Goal: Task Accomplishment & Management: Manage account settings

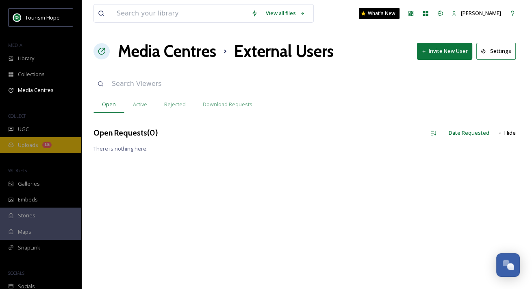
click at [50, 140] on div "Uploads 15" at bounding box center [40, 145] width 81 height 16
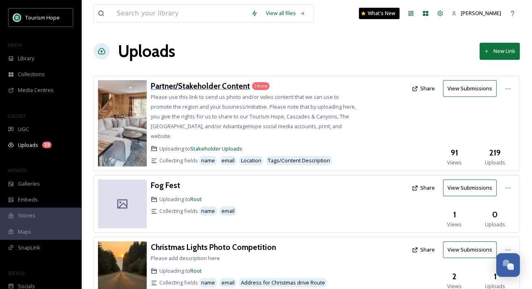
click at [206, 87] on h3 "Partner/Stakeholder Content" at bounding box center [200, 86] width 99 height 10
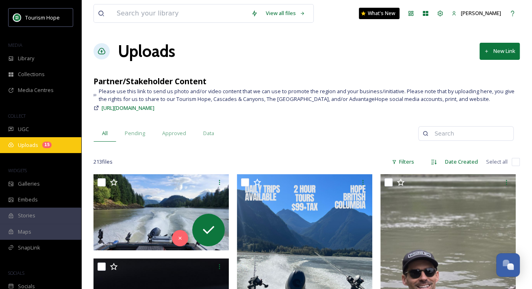
click at [39, 145] on div "Uploads 15" at bounding box center [40, 145] width 81 height 16
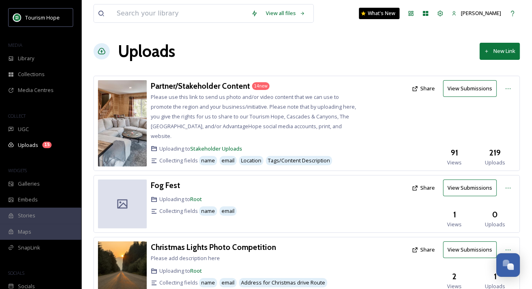
scroll to position [163, 0]
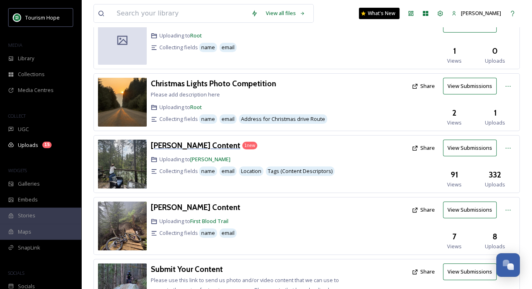
click at [191, 140] on h3 "[PERSON_NAME] Content" at bounding box center [195, 145] width 89 height 10
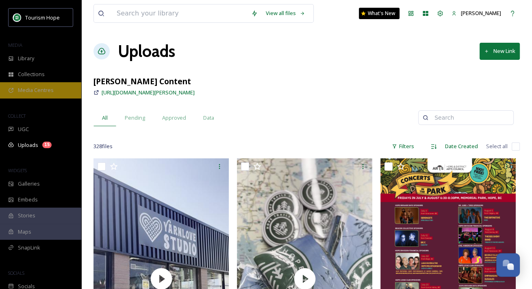
click at [48, 90] on span "Media Centres" at bounding box center [36, 90] width 36 height 8
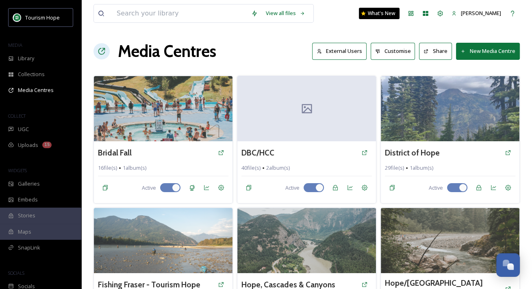
click at [350, 48] on button "External Users" at bounding box center [339, 51] width 54 height 17
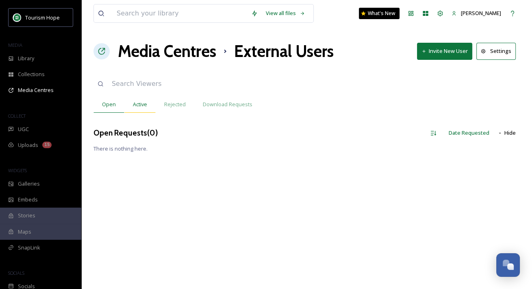
click at [137, 104] on span "Active" at bounding box center [140, 104] width 14 height 8
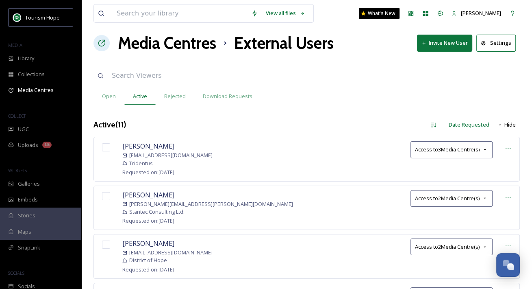
scroll to position [8, 0]
drag, startPoint x: 129, startPoint y: 161, endPoint x: 159, endPoint y: 161, distance: 29.7
click at [159, 161] on div "Tridentus" at bounding box center [167, 163] width 90 height 8
drag, startPoint x: 143, startPoint y: 154, endPoint x: 187, endPoint y: 154, distance: 43.9
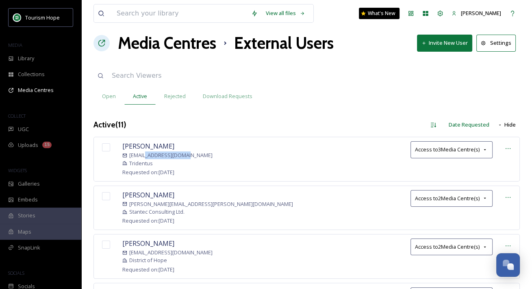
click at [187, 154] on span "[EMAIL_ADDRESS][DOMAIN_NAME]" at bounding box center [170, 155] width 83 height 8
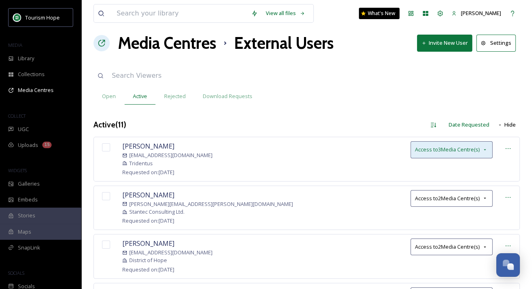
click at [486, 149] on icon at bounding box center [485, 149] width 7 height 7
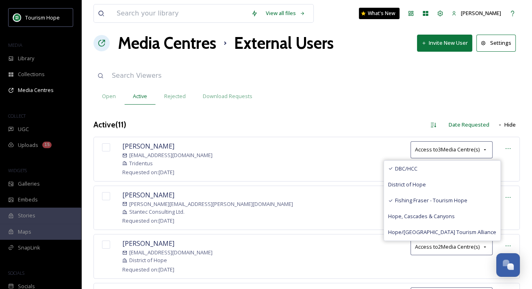
click at [389, 102] on div "Open Active Rejected Download Requests" at bounding box center [306, 96] width 426 height 17
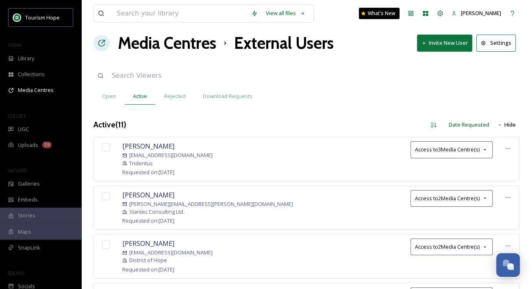
drag, startPoint x: 123, startPoint y: 144, endPoint x: 189, endPoint y: 144, distance: 65.8
click at [189, 144] on div "[PERSON_NAME] [PERSON_NAME][EMAIL_ADDRESS][DOMAIN_NAME] Tridentus Requested on:…" at bounding box center [167, 158] width 90 height 35
copy span "[PERSON_NAME]"
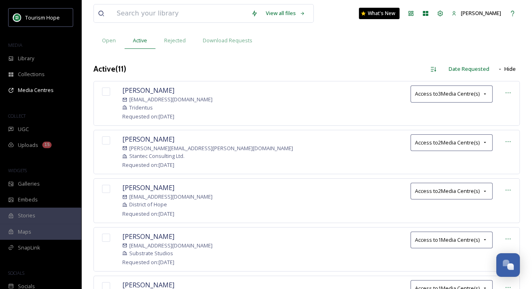
scroll to position [0, 0]
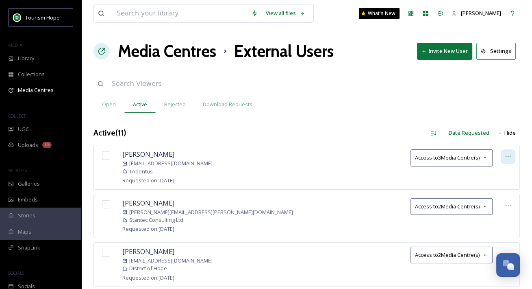
click at [511, 155] on icon at bounding box center [508, 156] width 7 height 7
click at [109, 108] on span "Open" at bounding box center [109, 104] width 14 height 8
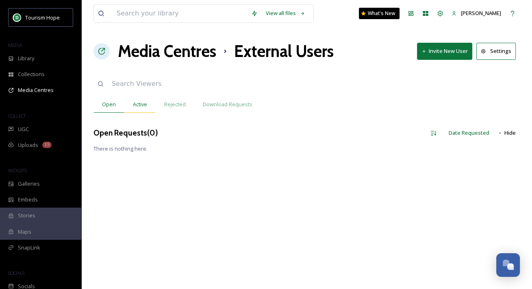
click at [138, 104] on span "Active" at bounding box center [140, 104] width 14 height 8
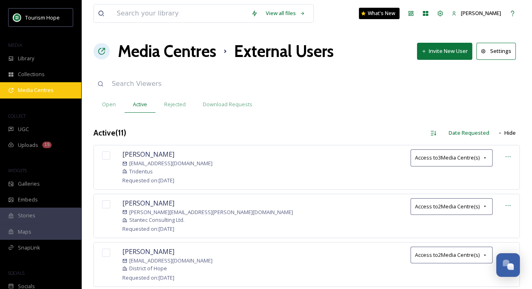
click at [43, 92] on span "Media Centres" at bounding box center [36, 90] width 36 height 8
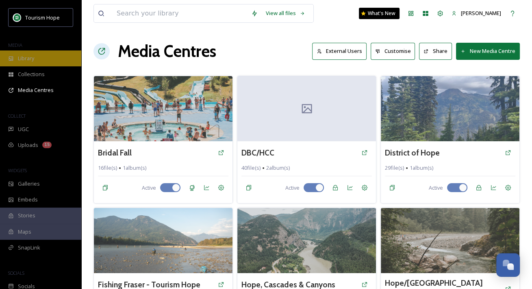
click at [41, 52] on div "Library" at bounding box center [40, 58] width 81 height 16
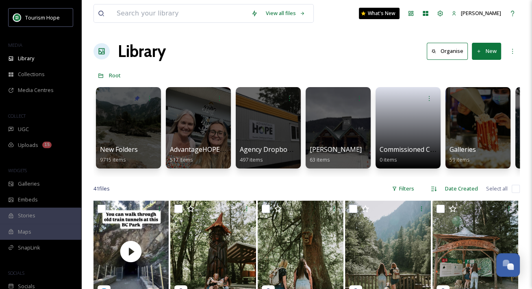
scroll to position [6, 0]
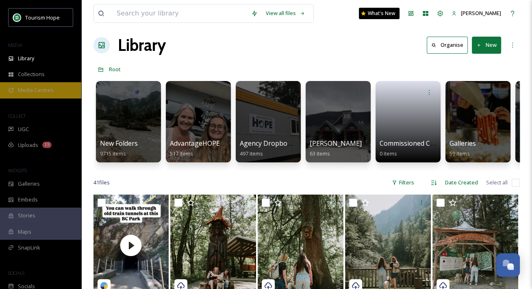
click at [38, 88] on span "Media Centres" at bounding box center [36, 90] width 36 height 8
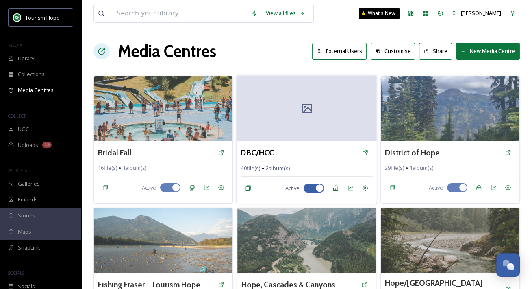
scroll to position [141, 0]
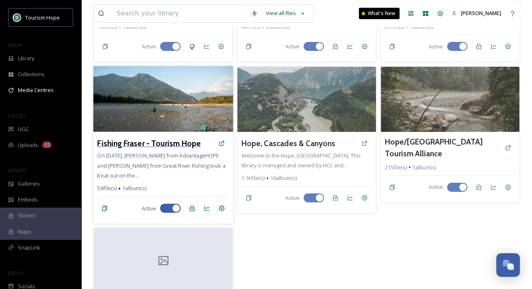
click at [161, 140] on h3 "Fishing Fraser - Tourism Hope" at bounding box center [149, 143] width 104 height 12
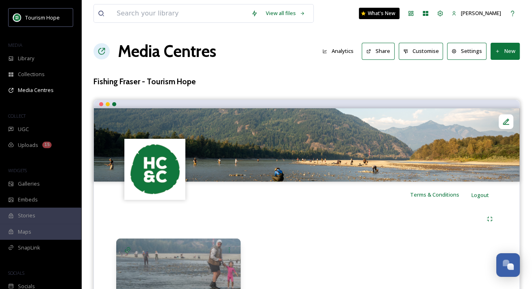
scroll to position [63, 0]
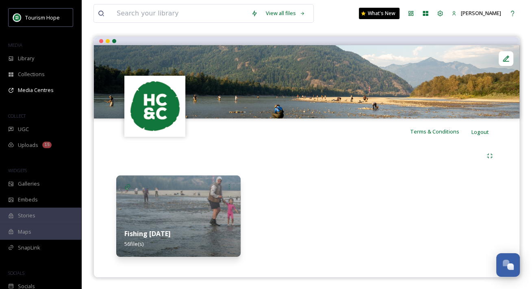
click at [223, 203] on img at bounding box center [178, 215] width 124 height 81
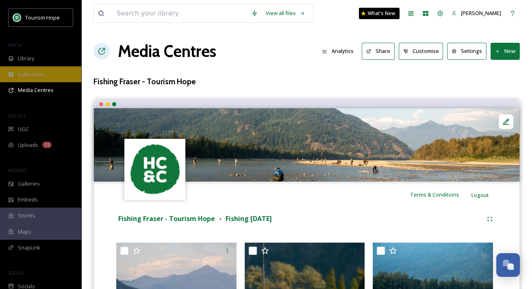
click at [38, 76] on span "Collections" at bounding box center [31, 74] width 27 height 8
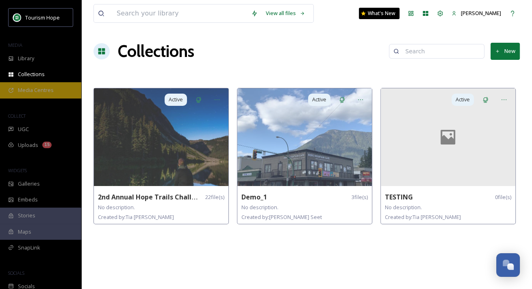
click at [48, 94] on div "Media Centres" at bounding box center [40, 90] width 81 height 16
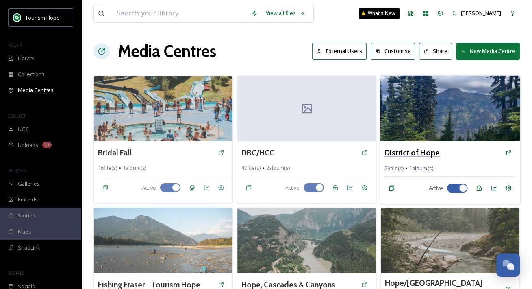
click at [417, 152] on h3 "District of Hope" at bounding box center [411, 153] width 55 height 12
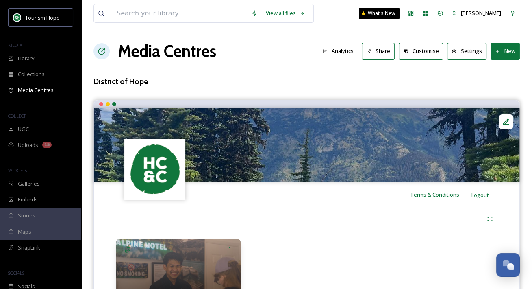
scroll to position [63, 0]
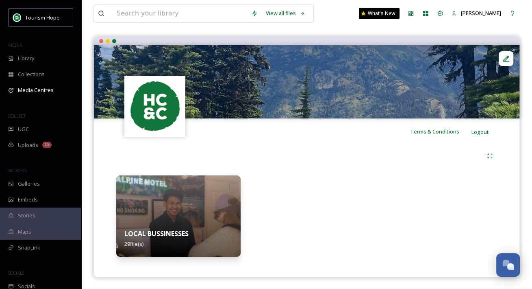
click at [197, 208] on img at bounding box center [178, 215] width 124 height 81
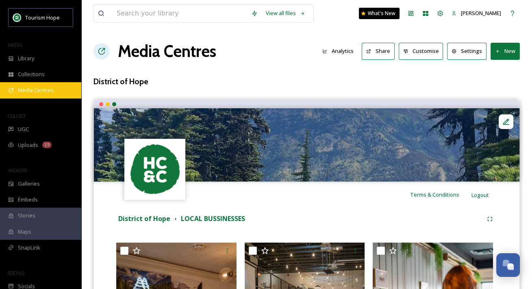
click at [33, 87] on span "Media Centres" at bounding box center [36, 90] width 36 height 8
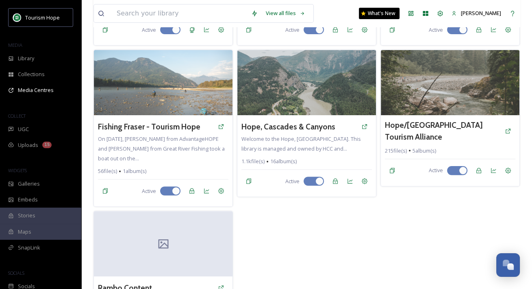
scroll to position [158, 0]
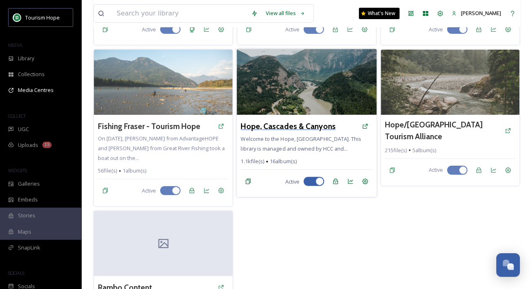
click at [276, 127] on h3 "Hope, Cascades & Canyons" at bounding box center [288, 126] width 95 height 12
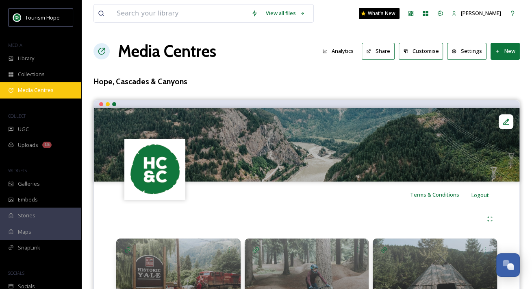
click at [39, 91] on span "Media Centres" at bounding box center [36, 90] width 36 height 8
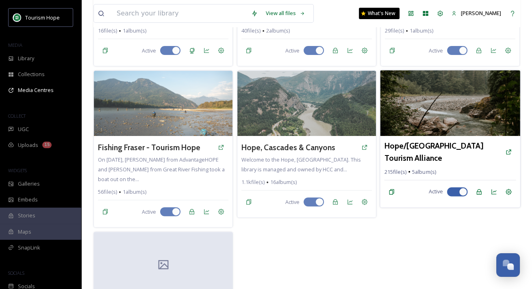
scroll to position [136, 0]
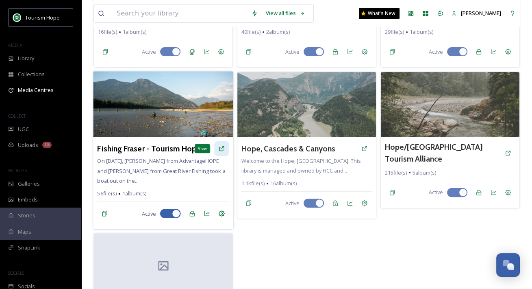
click at [222, 147] on icon at bounding box center [221, 148] width 7 height 7
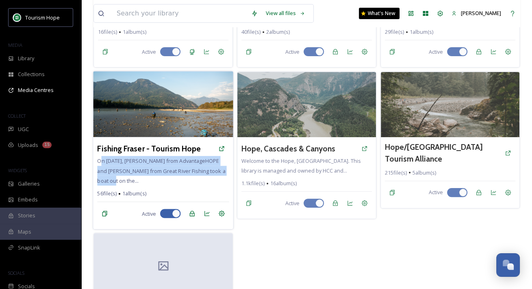
drag, startPoint x: 103, startPoint y: 164, endPoint x: 203, endPoint y: 177, distance: 100.9
click at [203, 177] on div "Fishing Fraser - Tourism Hope On [DATE], [PERSON_NAME] from AdvantageHOPE and […" at bounding box center [163, 183] width 140 height 92
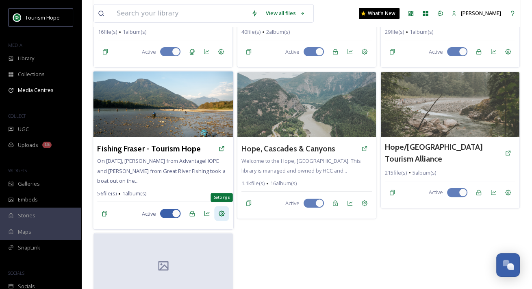
click at [222, 213] on icon at bounding box center [221, 213] width 7 height 7
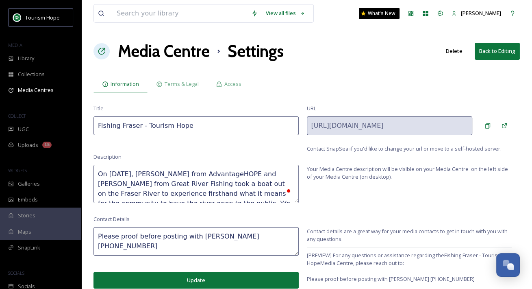
drag, startPoint x: 195, startPoint y: 189, endPoint x: 217, endPoint y: 186, distance: 22.5
click at [217, 186] on textarea "On [DATE], [PERSON_NAME] from AdvantageHOPE and [PERSON_NAME] from Great River …" at bounding box center [195, 184] width 205 height 38
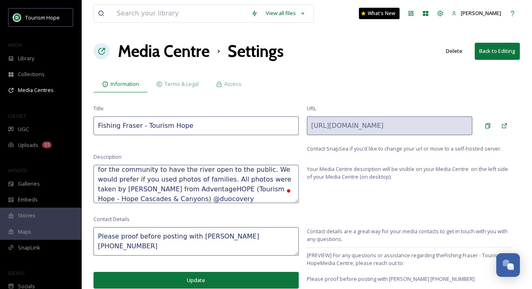
click at [205, 215] on div "Contact Details Please proof before posting with [PERSON_NAME] [PHONE_NUMBER] U…" at bounding box center [195, 251] width 205 height 73
click at [115, 86] on span "Information" at bounding box center [125, 84] width 28 height 8
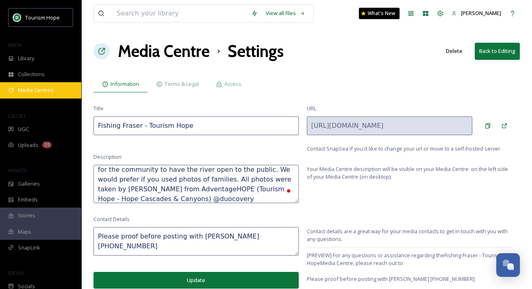
click at [31, 91] on span "Media Centres" at bounding box center [36, 90] width 36 height 8
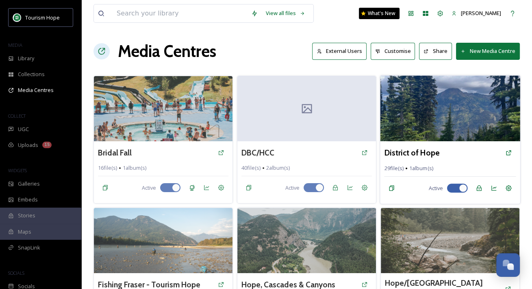
scroll to position [13, 0]
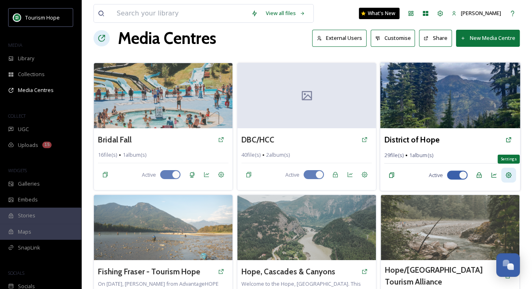
click at [511, 176] on icon at bounding box center [508, 175] width 7 height 7
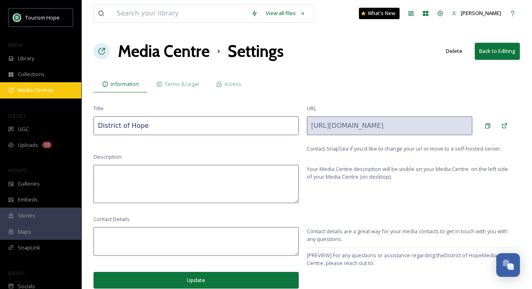
click at [49, 91] on span "Media Centres" at bounding box center [36, 90] width 36 height 8
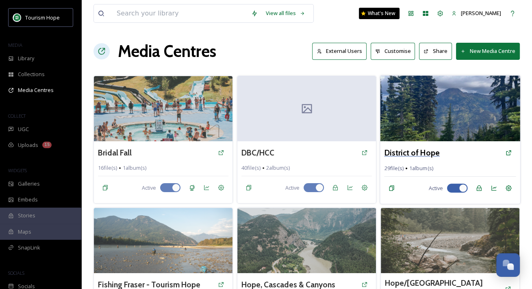
click at [411, 153] on h3 "District of Hope" at bounding box center [411, 153] width 55 height 12
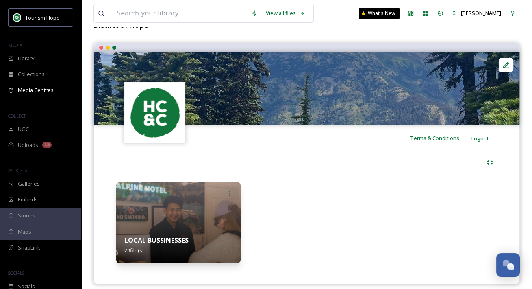
scroll to position [59, 0]
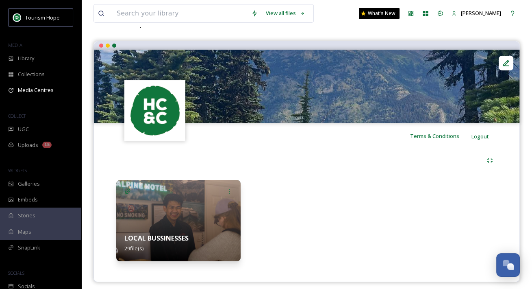
click at [200, 234] on div "LOCAL BUSSINESSES 29 file(s)" at bounding box center [178, 243] width 124 height 36
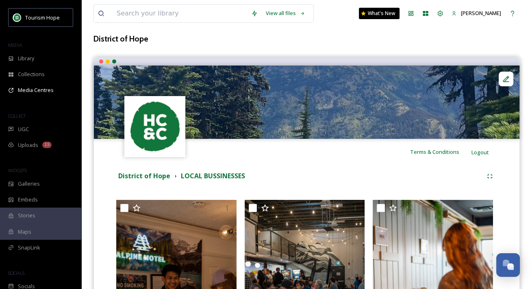
scroll to position [15, 0]
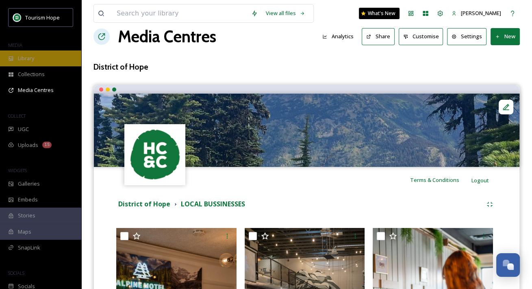
click at [40, 59] on div "Library" at bounding box center [40, 58] width 81 height 16
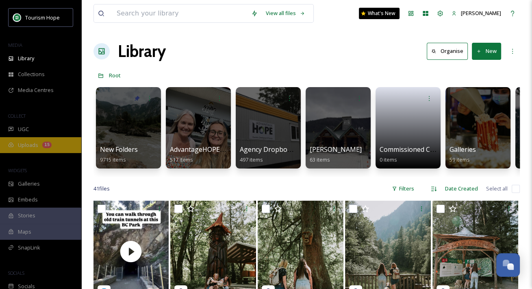
click at [29, 140] on div "Uploads 15" at bounding box center [40, 145] width 81 height 16
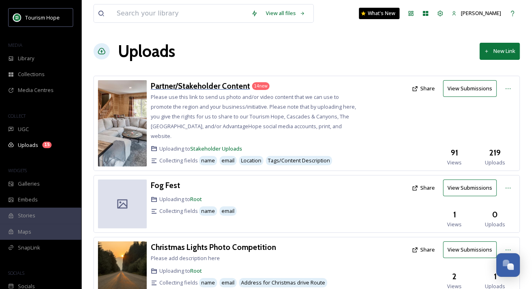
click at [208, 86] on h3 "Partner/Stakeholder Content" at bounding box center [200, 86] width 99 height 10
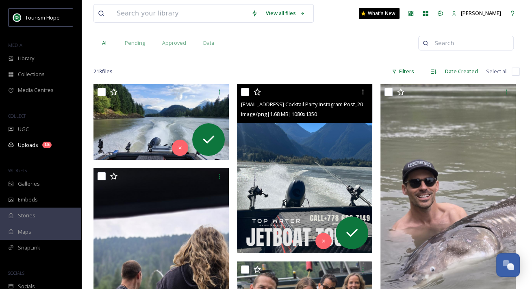
scroll to position [93, 0]
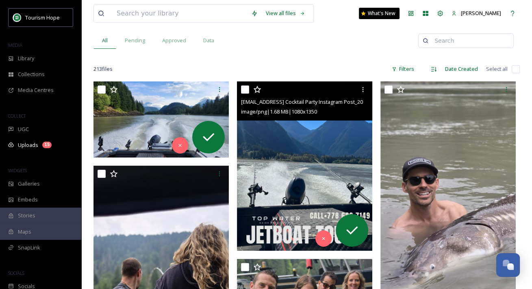
click at [270, 152] on img at bounding box center [304, 165] width 135 height 169
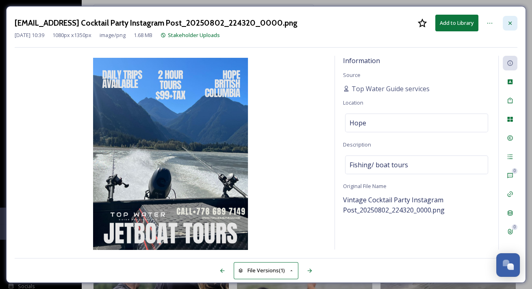
click at [509, 20] on icon at bounding box center [510, 23] width 7 height 7
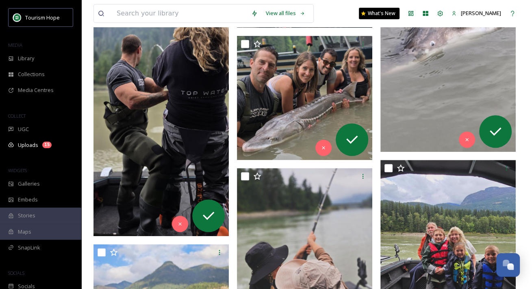
scroll to position [429, 0]
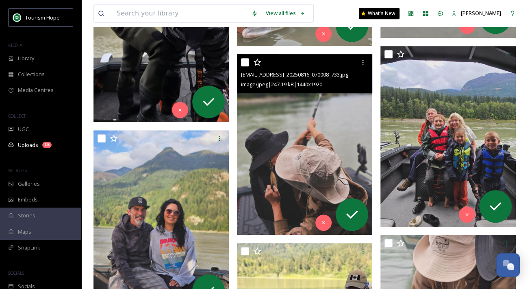
click at [278, 135] on img at bounding box center [304, 144] width 135 height 180
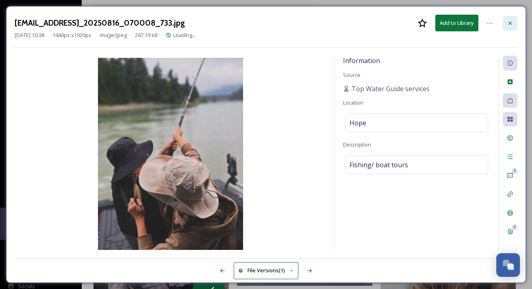
click at [510, 23] on icon at bounding box center [510, 23] width 7 height 7
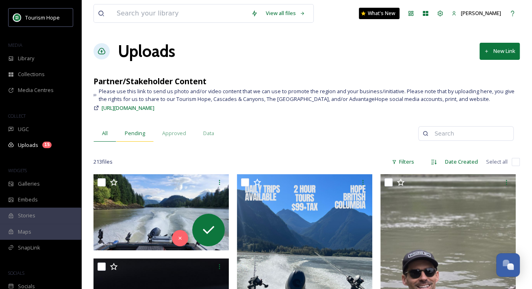
click at [136, 130] on span "Pending" at bounding box center [135, 133] width 20 height 8
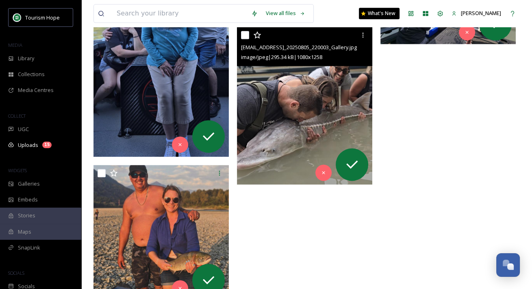
scroll to position [909, 0]
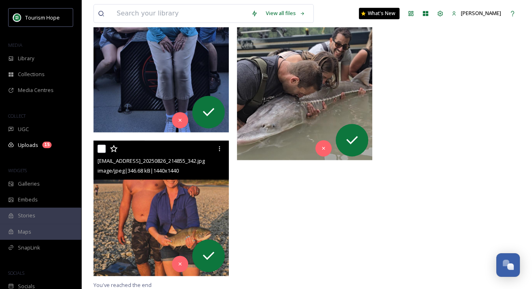
click at [170, 211] on img at bounding box center [160, 207] width 135 height 135
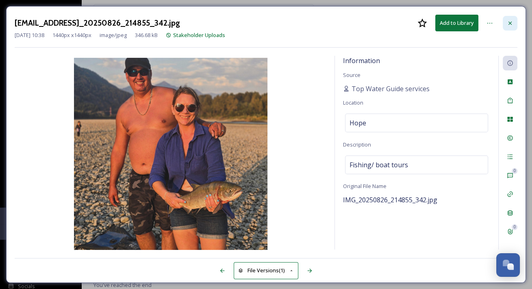
click at [510, 24] on icon at bounding box center [510, 23] width 7 height 7
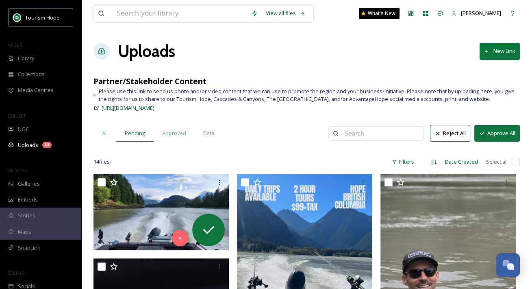
click at [516, 162] on input "checkbox" at bounding box center [516, 162] width 8 height 8
checkbox input "true"
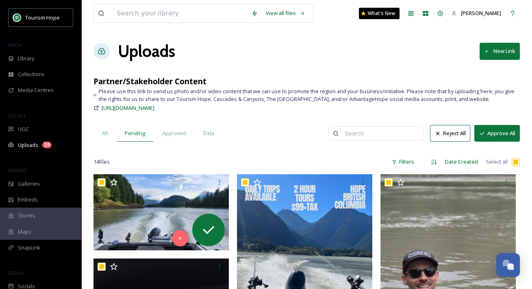
checkbox input "true"
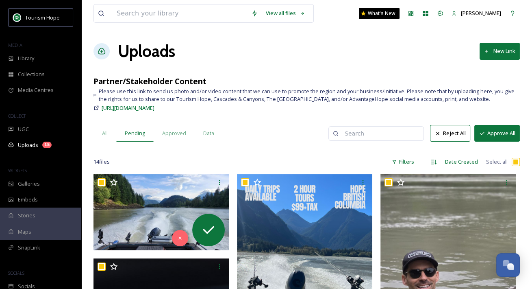
checkbox input "true"
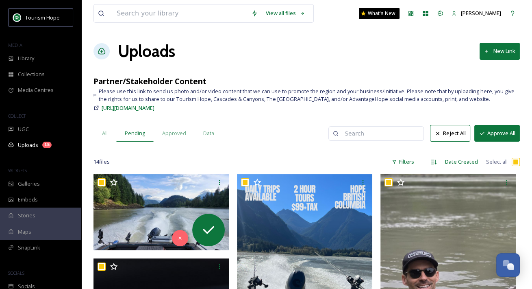
checkbox input "true"
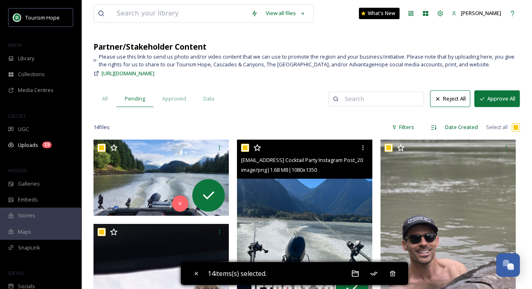
scroll to position [36, 0]
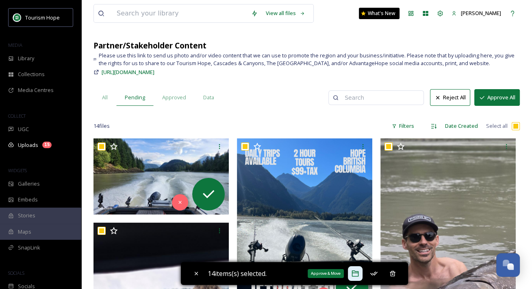
click at [355, 274] on icon at bounding box center [355, 273] width 8 height 8
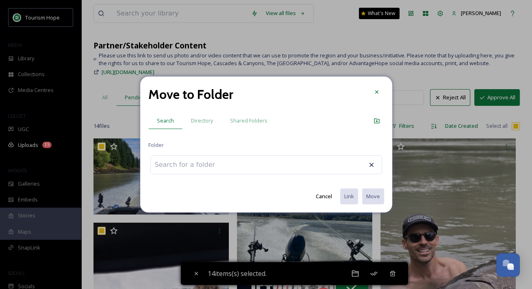
click at [224, 164] on input at bounding box center [195, 165] width 89 height 18
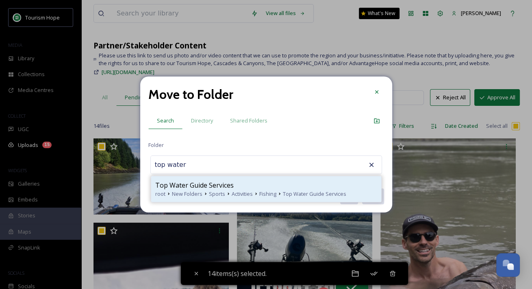
click at [219, 186] on span "Top Water Guide Services" at bounding box center [194, 185] width 78 height 10
type input "Top Water Guide Services"
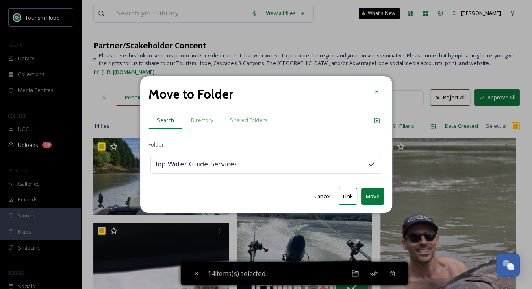
click at [373, 196] on button "Move" at bounding box center [372, 196] width 23 height 17
checkbox input "false"
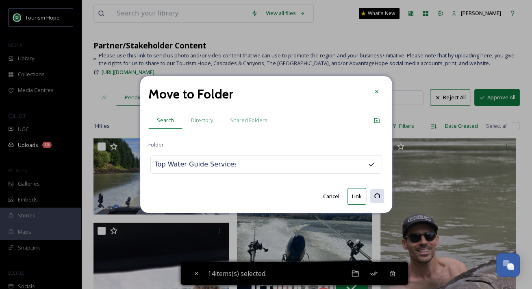
checkbox input "false"
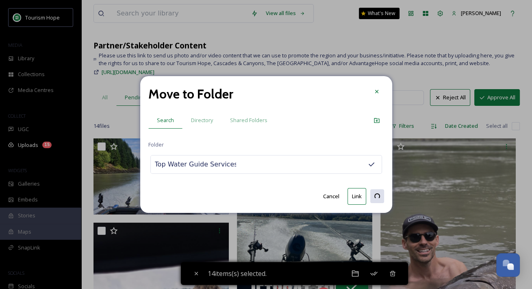
checkbox input "false"
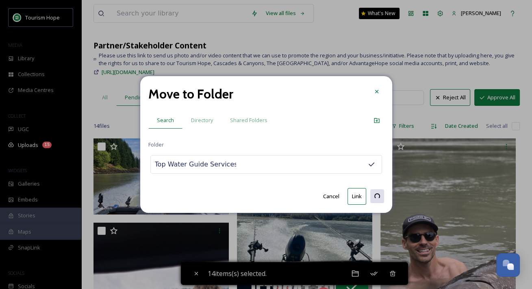
checkbox input "false"
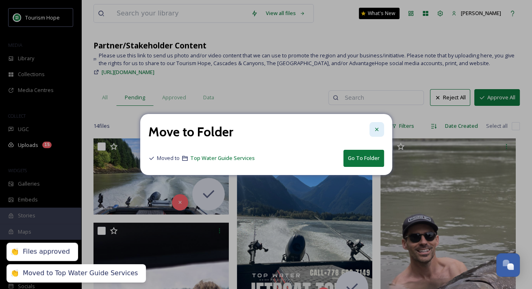
click at [377, 128] on icon at bounding box center [376, 129] width 3 height 3
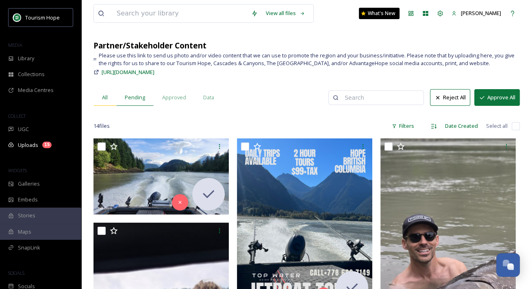
click at [102, 97] on span "All" at bounding box center [105, 97] width 6 height 8
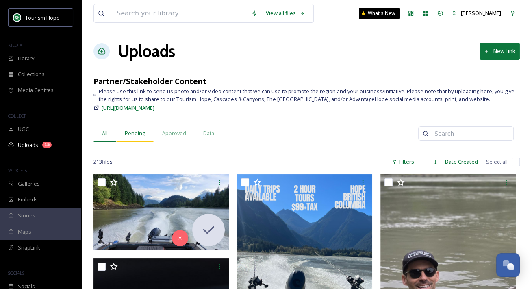
click at [130, 133] on span "Pending" at bounding box center [135, 133] width 20 height 8
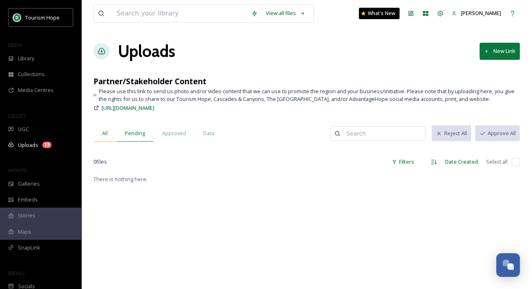
click at [104, 135] on span "All" at bounding box center [105, 133] width 6 height 8
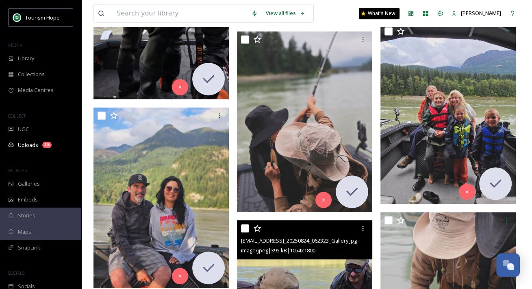
scroll to position [408, 0]
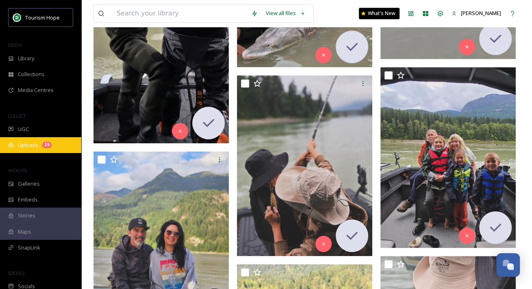
click at [27, 144] on span "Uploads" at bounding box center [28, 145] width 20 height 8
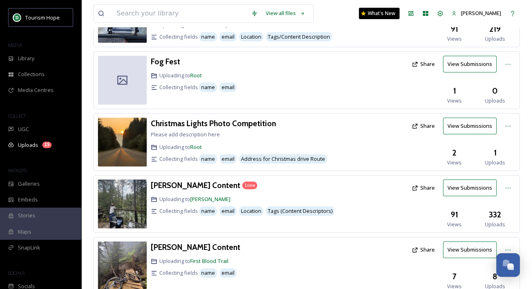
scroll to position [126, 0]
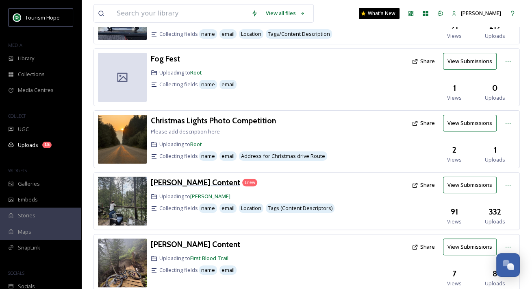
click at [193, 177] on h3 "[PERSON_NAME] Content" at bounding box center [195, 182] width 89 height 10
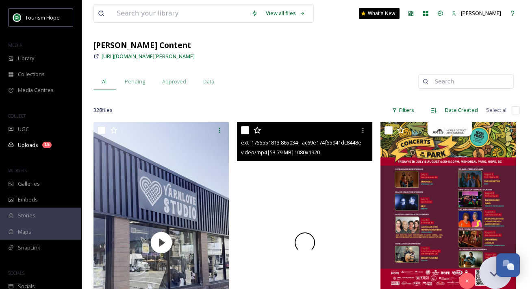
scroll to position [43, 0]
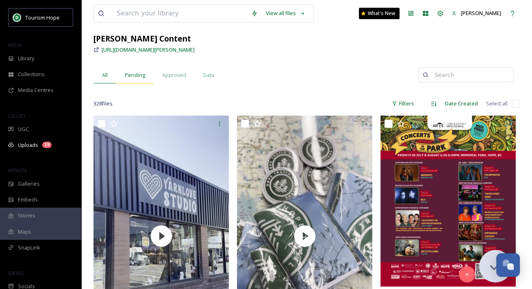
click at [139, 67] on div "Pending" at bounding box center [134, 75] width 37 height 17
click at [137, 70] on div "Pending" at bounding box center [134, 75] width 37 height 17
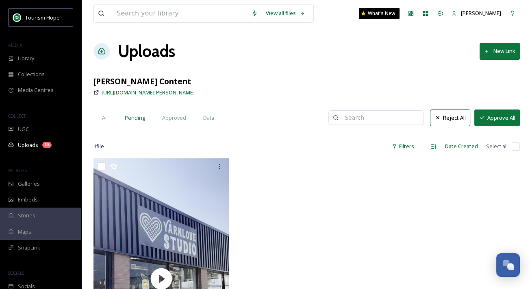
click at [136, 120] on span "Pending" at bounding box center [135, 118] width 20 height 8
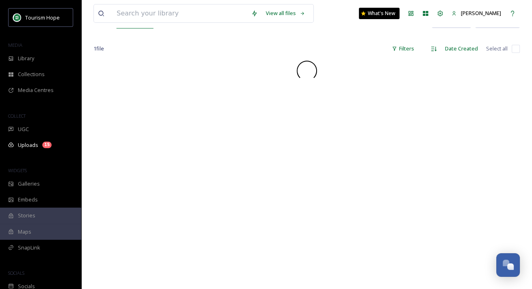
scroll to position [98, 0]
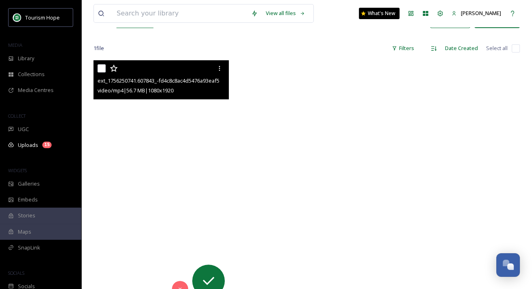
click at [179, 192] on video "ext_1756250741.607843_-fd4c8c8ac4d5476a93eaf5dbd59d39e7.mp4" at bounding box center [160, 180] width 135 height 241
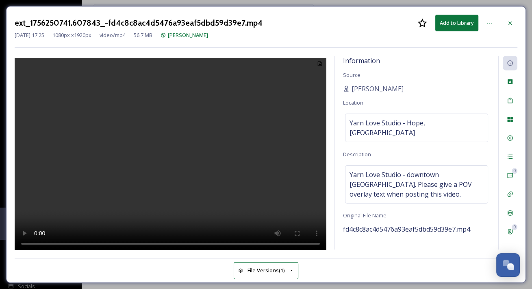
click at [169, 171] on video at bounding box center [171, 155] width 312 height 195
click at [365, 123] on span "Yarn Love Studio - Hope, [GEOGRAPHIC_DATA]" at bounding box center [417, 128] width 134 height 20
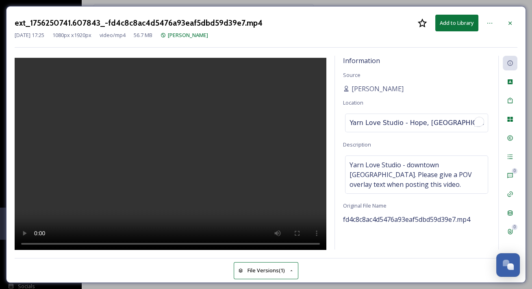
drag, startPoint x: 399, startPoint y: 124, endPoint x: 336, endPoint y: 122, distance: 62.6
click at [336, 122] on div "Information Source [PERSON_NAME] Location Yarn Love Studio - [GEOGRAPHIC_DATA],…" at bounding box center [416, 152] width 163 height 193
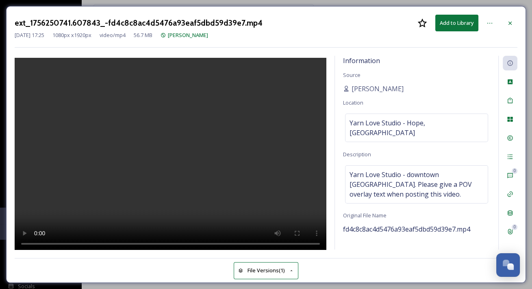
click at [391, 93] on div "Information Source [PERSON_NAME] Location Yarn Love Studio - [GEOGRAPHIC_DATA],…" at bounding box center [416, 152] width 163 height 193
click at [511, 20] on icon at bounding box center [510, 23] width 7 height 7
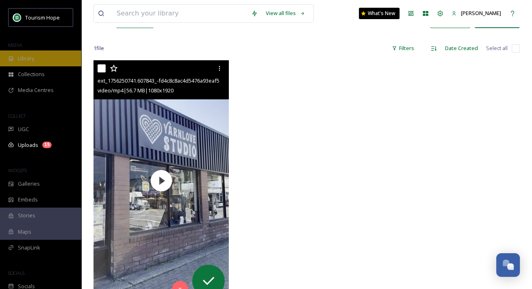
click at [47, 61] on div "Library" at bounding box center [40, 58] width 81 height 16
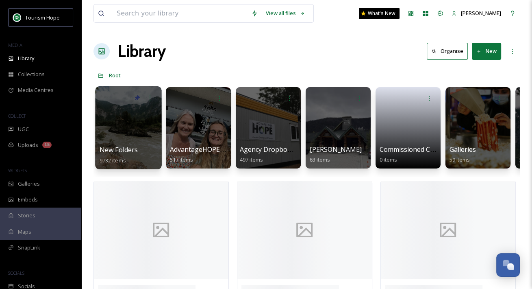
click at [130, 137] on div at bounding box center [128, 127] width 66 height 83
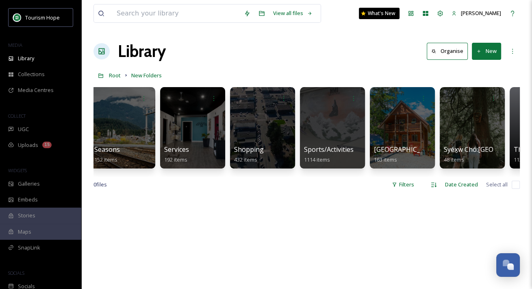
scroll to position [0, 986]
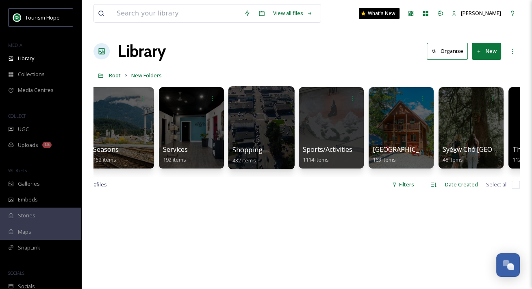
click at [261, 127] on div at bounding box center [261, 127] width 66 height 83
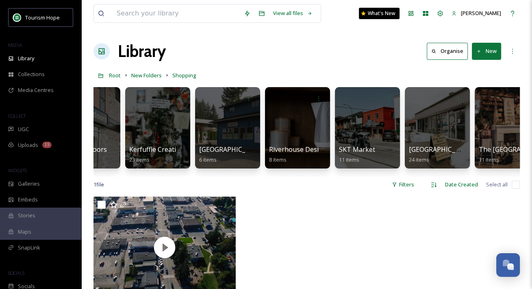
scroll to position [0, 413]
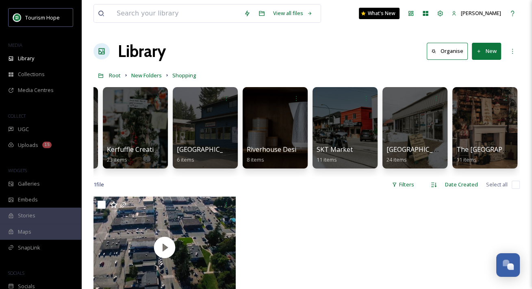
click at [490, 48] on button "New" at bounding box center [486, 51] width 29 height 17
click at [477, 102] on span "Folder" at bounding box center [476, 102] width 15 height 8
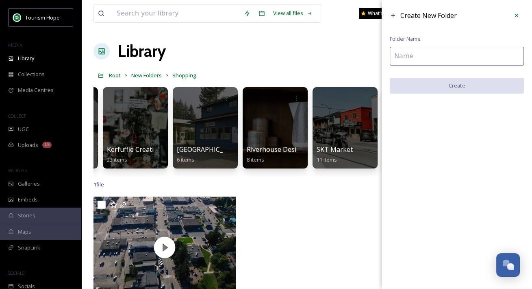
click at [411, 56] on input at bounding box center [457, 56] width 134 height 19
paste input "Yarn Love Studio"
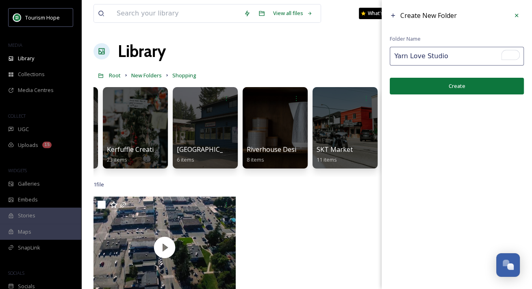
type input "Yarn Love Studio"
click at [428, 89] on button "Create" at bounding box center [457, 86] width 134 height 17
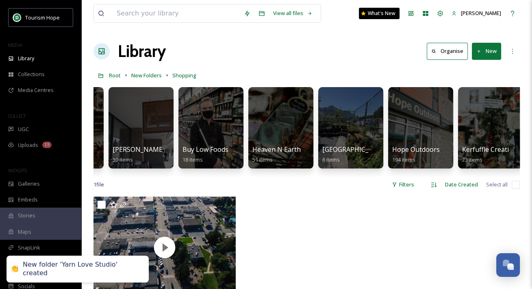
scroll to position [0, 0]
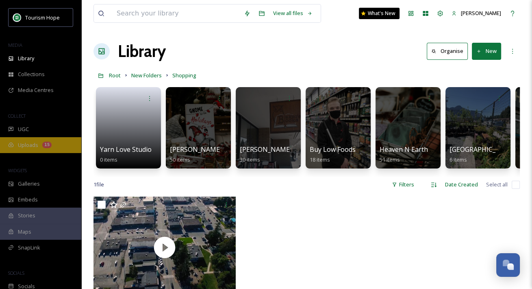
click at [24, 144] on span "Uploads" at bounding box center [28, 145] width 20 height 8
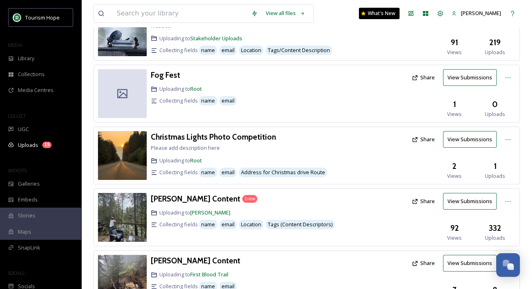
scroll to position [111, 0]
click at [182, 193] on h3 "[PERSON_NAME] Content" at bounding box center [195, 198] width 89 height 10
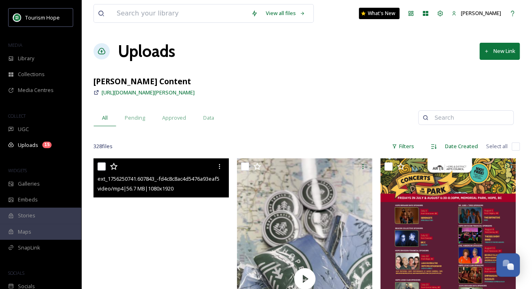
click at [169, 222] on video "ext_1756250741.607843_-fd4c8c8ac4d5476a93eaf5dbd59d39e7.mp4" at bounding box center [160, 278] width 135 height 241
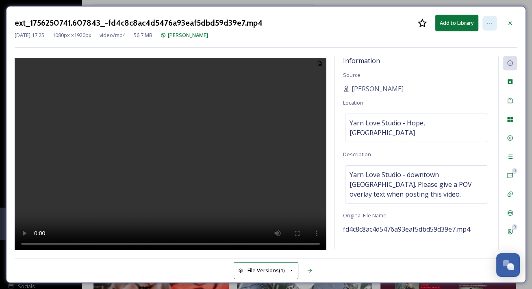
click at [490, 23] on icon at bounding box center [489, 23] width 5 height 1
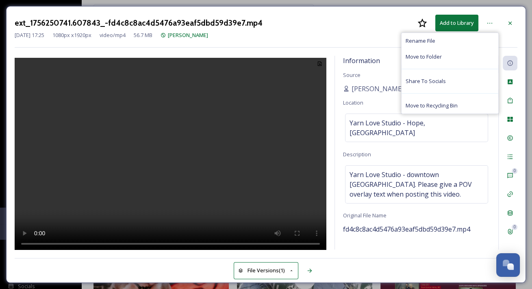
click at [331, 16] on div "ext_1756250741.607843_-fd4c8c8ac4d5476a93eaf5dbd59d39e7.mp4 Add to Library Rena…" at bounding box center [266, 23] width 503 height 17
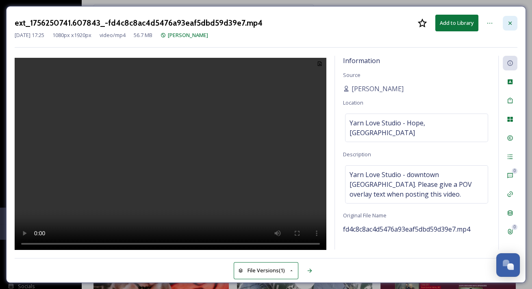
click at [516, 23] on div at bounding box center [510, 23] width 15 height 15
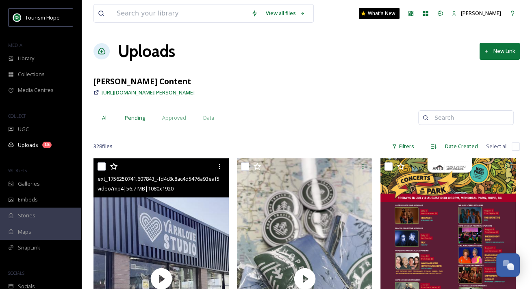
click at [137, 122] on div "Pending" at bounding box center [134, 117] width 37 height 17
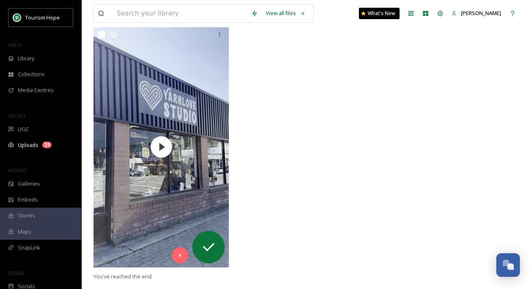
scroll to position [125, 0]
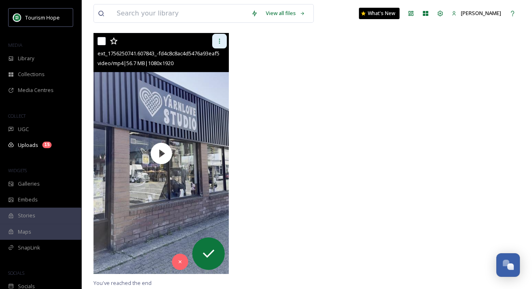
click at [217, 42] on icon at bounding box center [219, 41] width 7 height 7
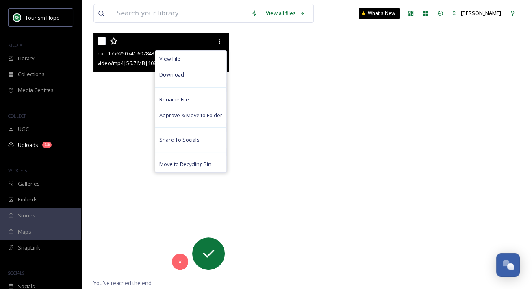
click at [124, 79] on video "ext_1756250741.607843_-fd4c8c8ac4d5476a93eaf5dbd59d39e7.mp4" at bounding box center [160, 153] width 135 height 241
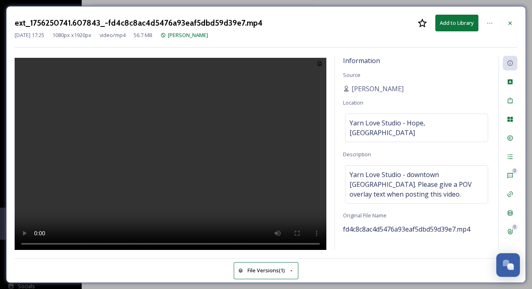
click at [167, 137] on video at bounding box center [171, 155] width 312 height 195
click at [490, 23] on icon at bounding box center [489, 23] width 5 height 1
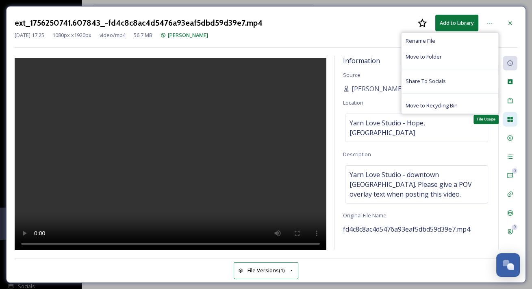
click at [510, 120] on icon at bounding box center [510, 119] width 7 height 7
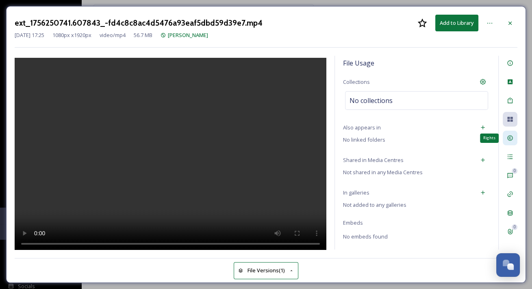
click at [511, 136] on icon at bounding box center [510, 138] width 7 height 7
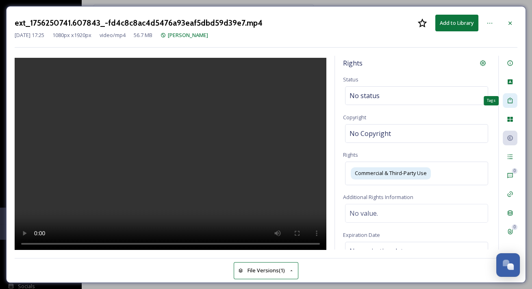
click at [512, 102] on icon at bounding box center [510, 101] width 5 height 6
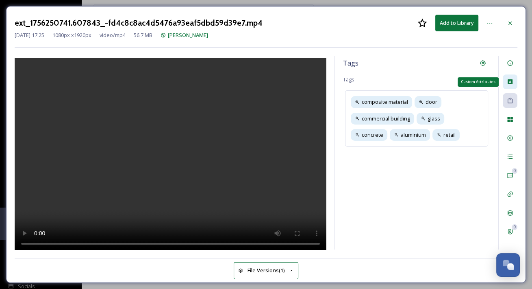
click at [511, 84] on icon at bounding box center [510, 81] width 7 height 7
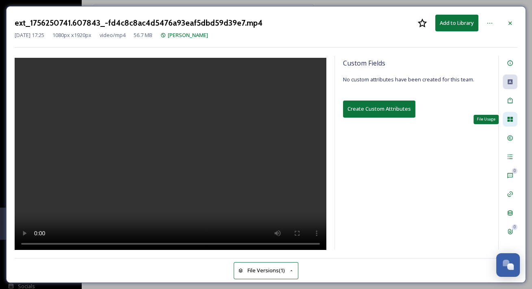
click at [510, 117] on icon at bounding box center [510, 119] width 7 height 7
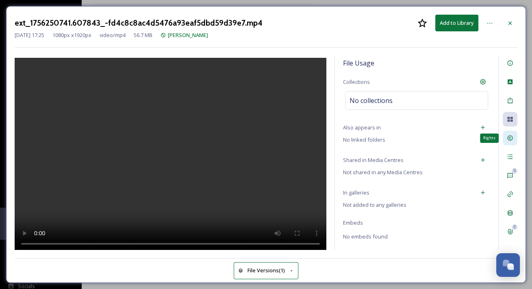
click at [510, 139] on icon at bounding box center [510, 138] width 7 height 7
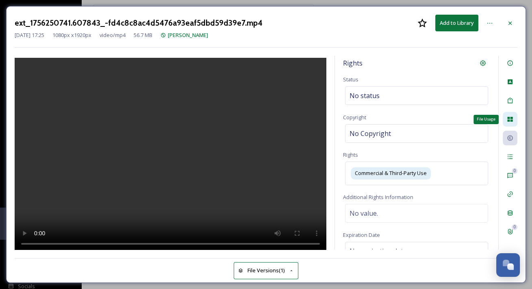
click at [510, 122] on icon at bounding box center [510, 119] width 7 height 7
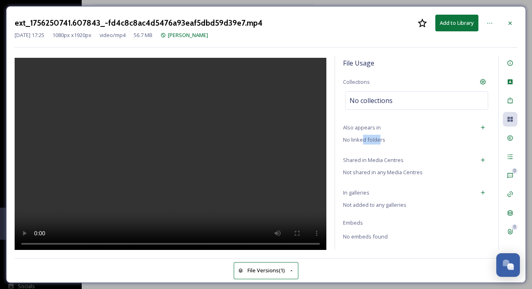
drag, startPoint x: 364, startPoint y: 139, endPoint x: 381, endPoint y: 139, distance: 17.1
click at [381, 139] on span "No linked folders" at bounding box center [364, 139] width 42 height 7
click at [167, 161] on video at bounding box center [171, 155] width 312 height 195
drag, startPoint x: 353, startPoint y: 136, endPoint x: 379, endPoint y: 135, distance: 26.0
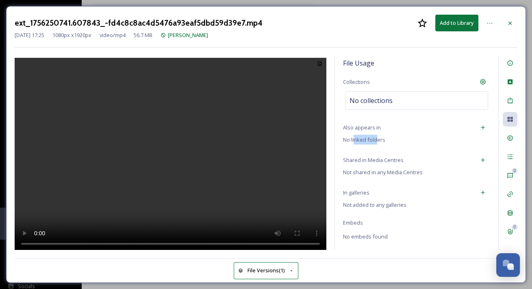
click at [379, 136] on span "No linked folders" at bounding box center [364, 139] width 42 height 7
drag, startPoint x: 359, startPoint y: 124, endPoint x: 425, endPoint y: 143, distance: 68.7
click at [425, 143] on div "File Usage Collections No collections Also appears in No linked folders Shared …" at bounding box center [416, 152] width 163 height 193
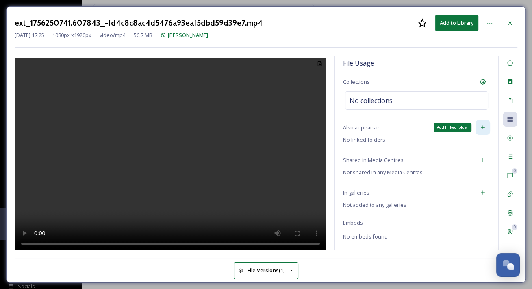
click at [484, 126] on icon at bounding box center [483, 128] width 4 height 4
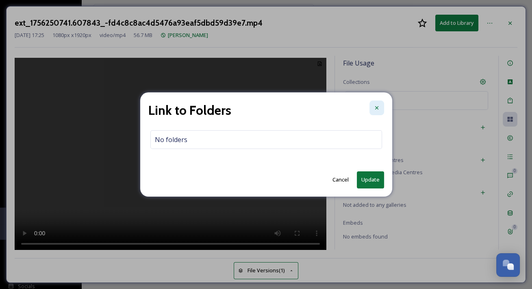
click at [376, 106] on icon at bounding box center [377, 107] width 7 height 7
